Goal: Obtain resource: Download file/media

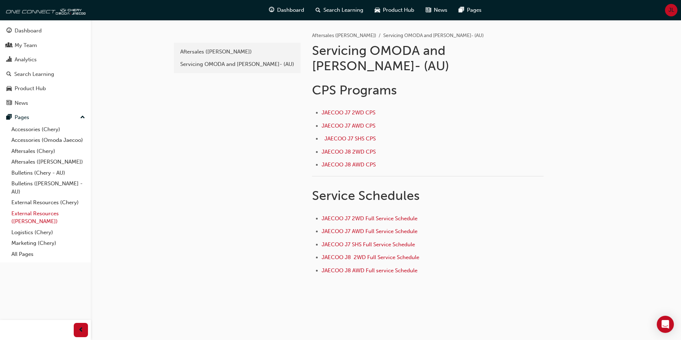
click at [42, 215] on link "External Resources ([PERSON_NAME])" at bounding box center [48, 217] width 79 height 19
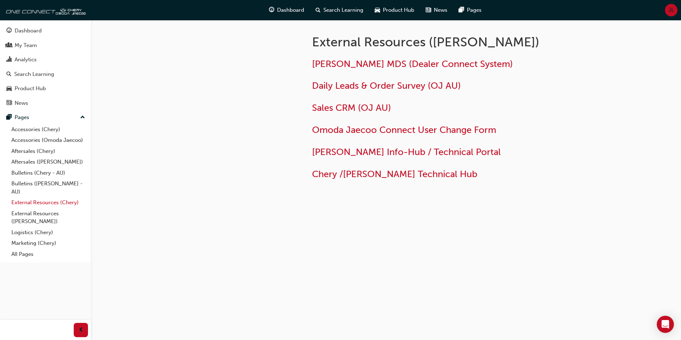
click at [48, 204] on link "External Resources (Chery)" at bounding box center [48, 202] width 79 height 11
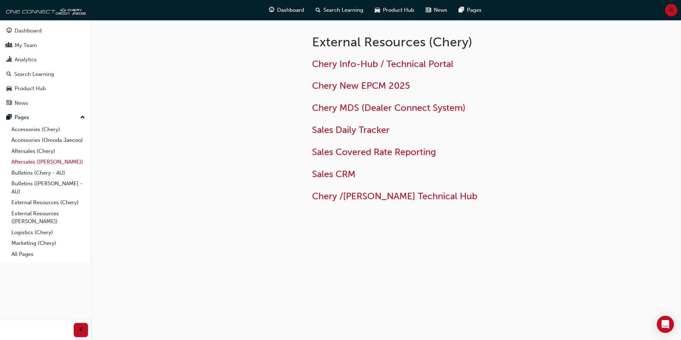
click at [48, 163] on link "Aftersales ([PERSON_NAME])" at bounding box center [48, 161] width 79 height 11
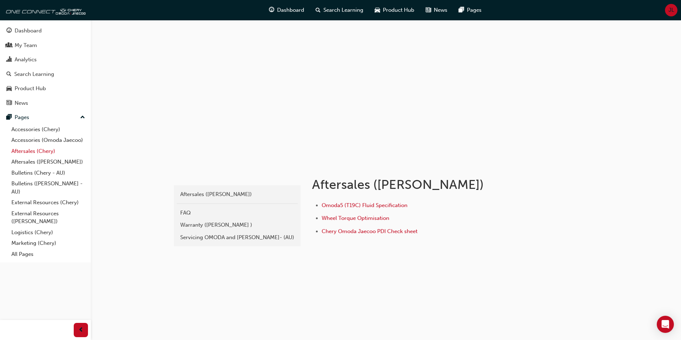
click at [41, 152] on link "Aftersales (Chery)" at bounding box center [48, 151] width 79 height 11
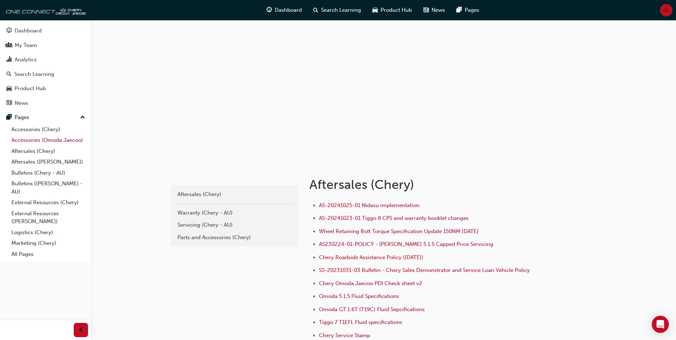
click at [46, 141] on link "Accessories (Omoda Jaecoo)" at bounding box center [48, 140] width 79 height 11
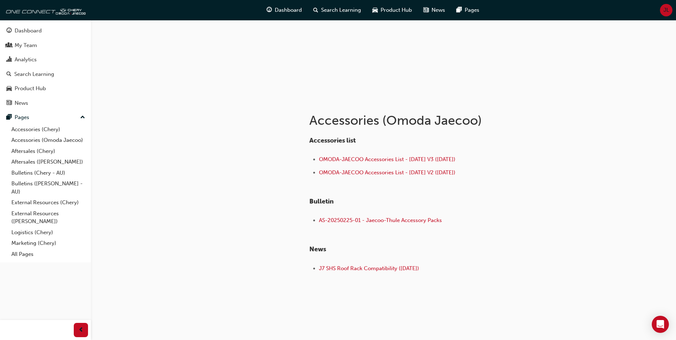
scroll to position [67, 0]
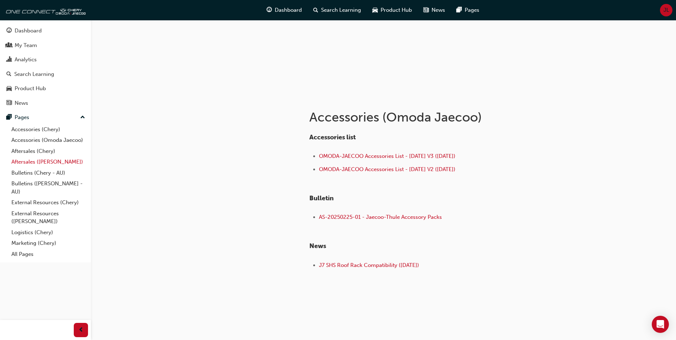
click at [54, 162] on link "Aftersales ([PERSON_NAME])" at bounding box center [48, 161] width 79 height 11
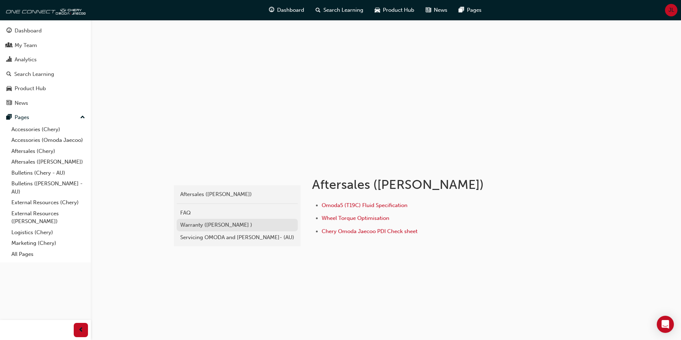
click at [202, 221] on div "Warranty ([PERSON_NAME] )" at bounding box center [237, 225] width 114 height 8
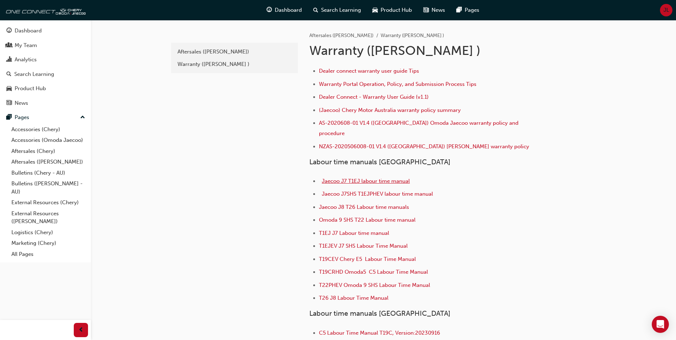
click at [389, 178] on span "Jaecoo J7 T1EJ labour time manual" at bounding box center [366, 181] width 88 height 6
click at [384, 178] on span "Jaecoo J7 T1EJ labour time manual" at bounding box center [366, 181] width 88 height 6
